Goal: Task Accomplishment & Management: Use online tool/utility

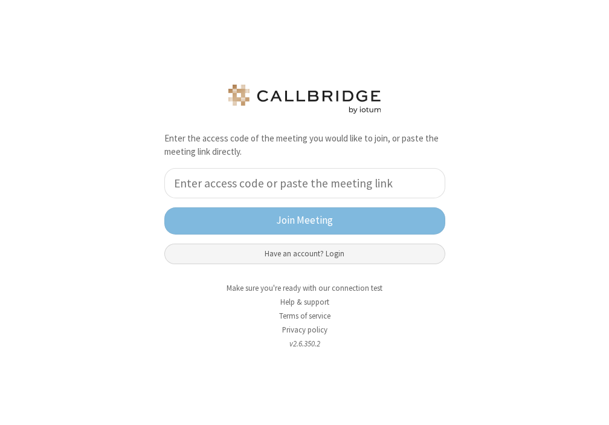
click at [311, 253] on button "Have an account? Login" at bounding box center [304, 254] width 281 height 21
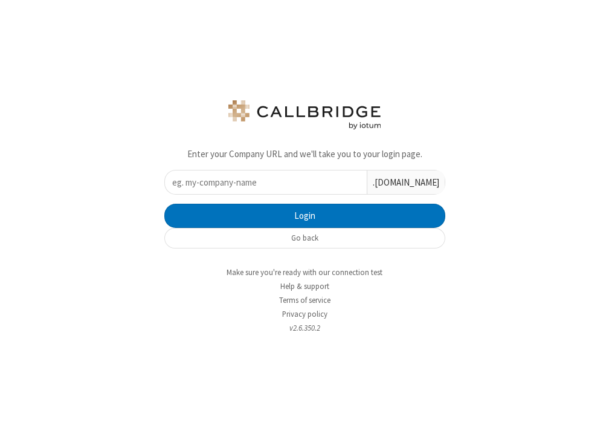
click at [278, 189] on input "text" at bounding box center [266, 182] width 202 height 24
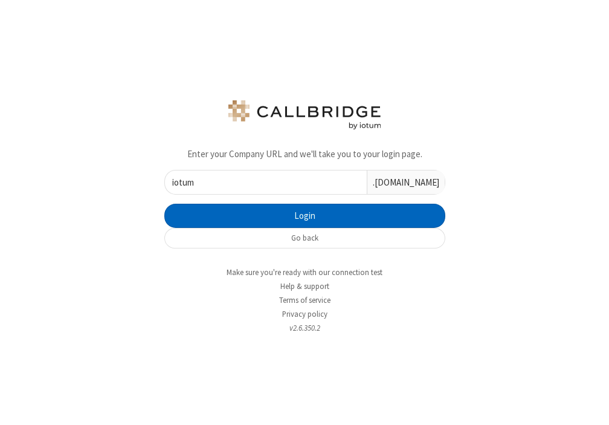
type input "iotum"
click at [320, 214] on button "Login" at bounding box center [304, 216] width 281 height 24
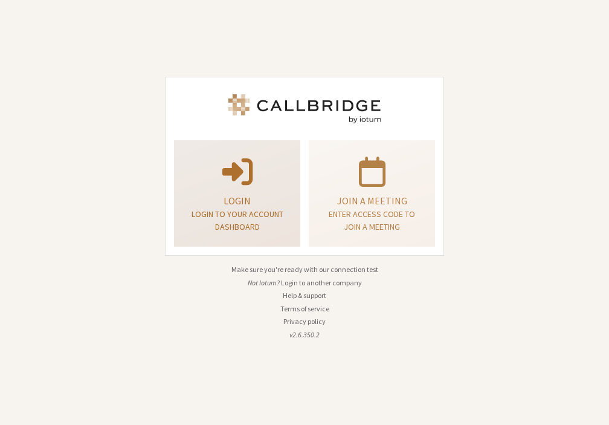
click at [237, 199] on p "Login" at bounding box center [237, 200] width 96 height 15
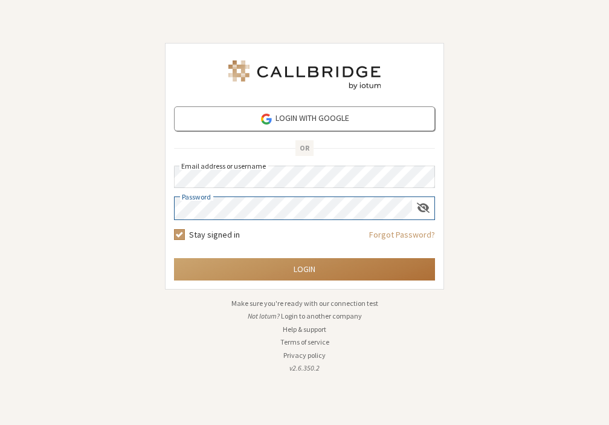
click at [308, 277] on button "Login" at bounding box center [304, 269] width 261 height 22
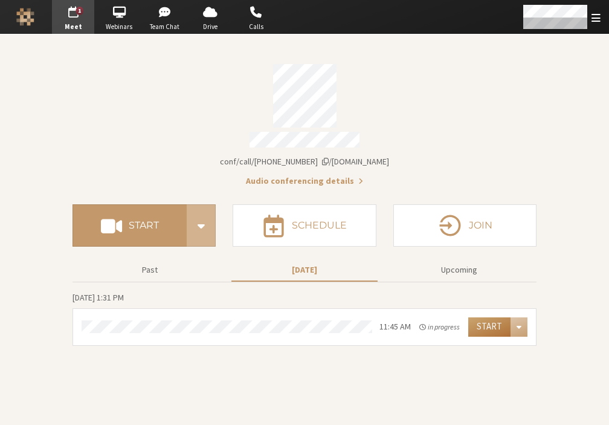
click at [495, 322] on button "Start" at bounding box center [489, 326] width 42 height 19
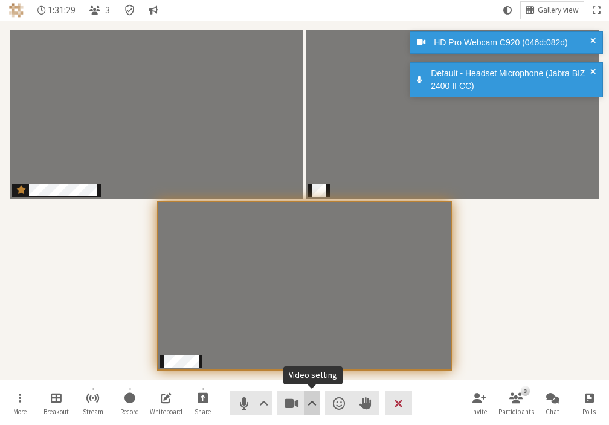
click at [312, 407] on span "Video setting" at bounding box center [312, 403] width 9 height 17
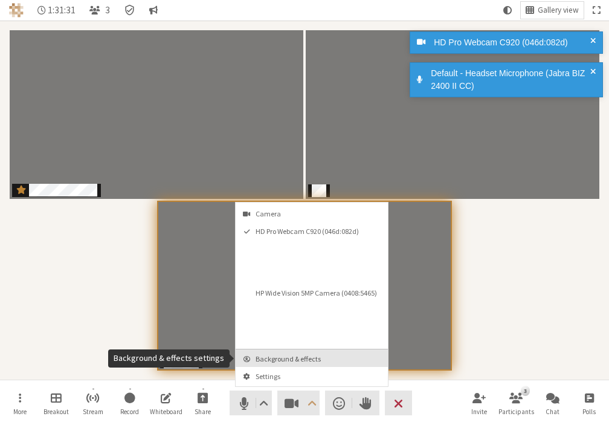
click at [253, 360] on button "Background & effects" at bounding box center [312, 358] width 152 height 18
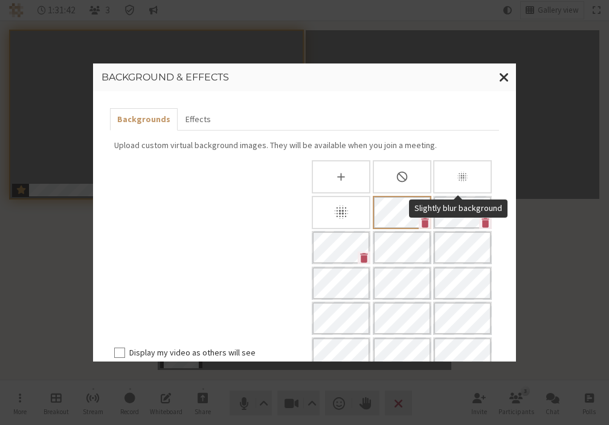
click at [458, 180] on icon "Slightly blur background" at bounding box center [462, 176] width 13 height 13
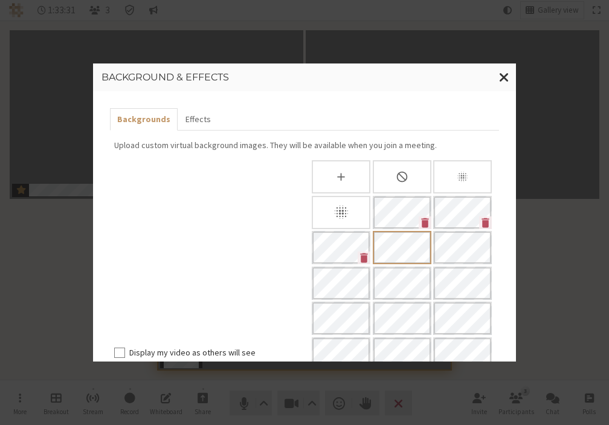
click at [343, 217] on icon "Blur background" at bounding box center [341, 212] width 17 height 17
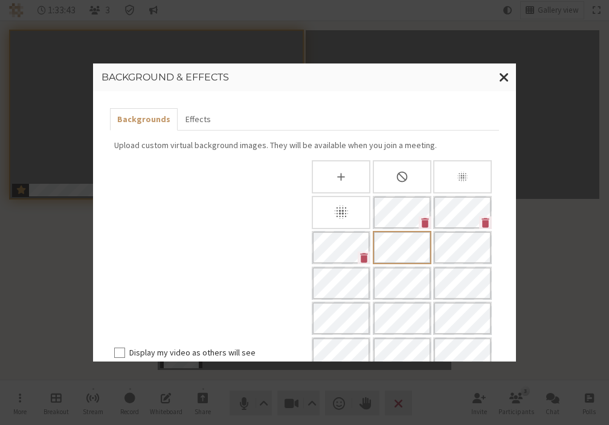
click at [58, 274] on div "Background & effects Backgrounds Effects Upload custom virtual background image…" at bounding box center [304, 212] width 609 height 425
click at [53, 273] on div "Background & effects Backgrounds Effects Upload custom virtual background image…" at bounding box center [304, 212] width 609 height 425
click at [507, 80] on span "Close modal" at bounding box center [504, 76] width 10 height 15
